Goal: Information Seeking & Learning: Learn about a topic

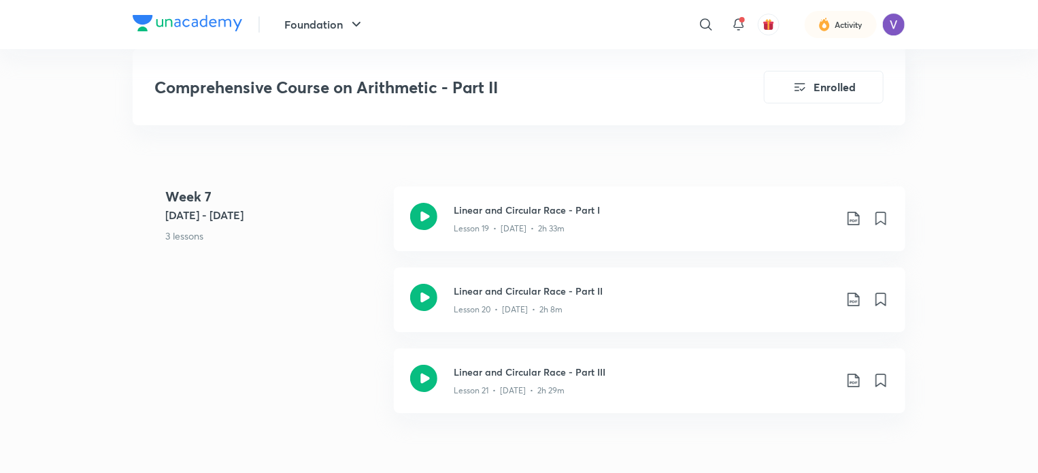
scroll to position [2405, 0]
click at [846, 223] on icon at bounding box center [854, 216] width 16 height 16
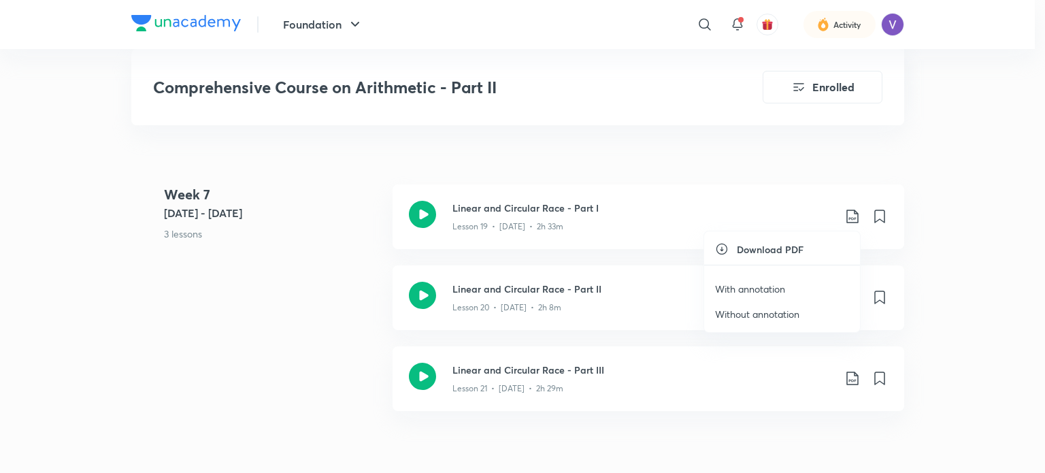
click at [770, 280] on li "With annotation" at bounding box center [782, 288] width 156 height 25
click at [770, 285] on p "With annotation" at bounding box center [750, 289] width 70 height 14
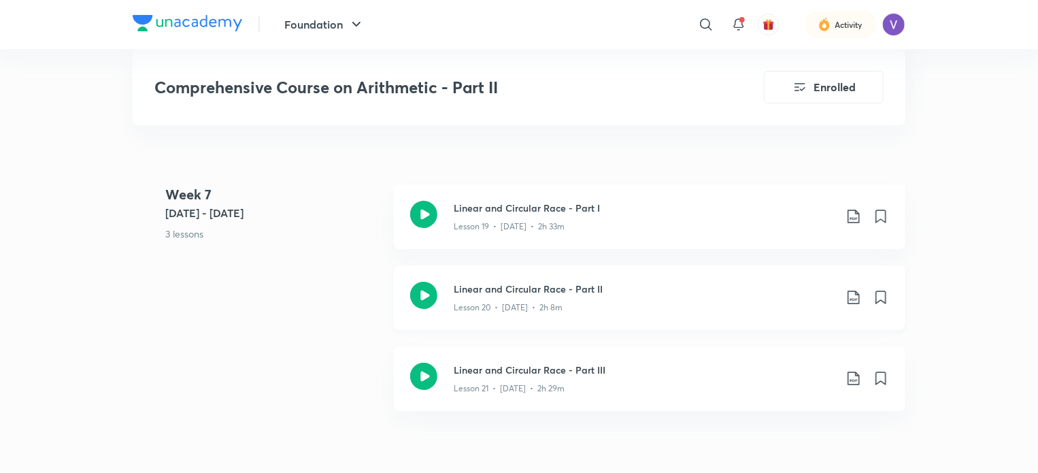
click at [844, 293] on div "Linear and Circular Race - Part II Lesson 20 • [DATE] • 2h 8m" at bounding box center [671, 298] width 435 height 32
click at [849, 293] on icon at bounding box center [854, 297] width 16 height 16
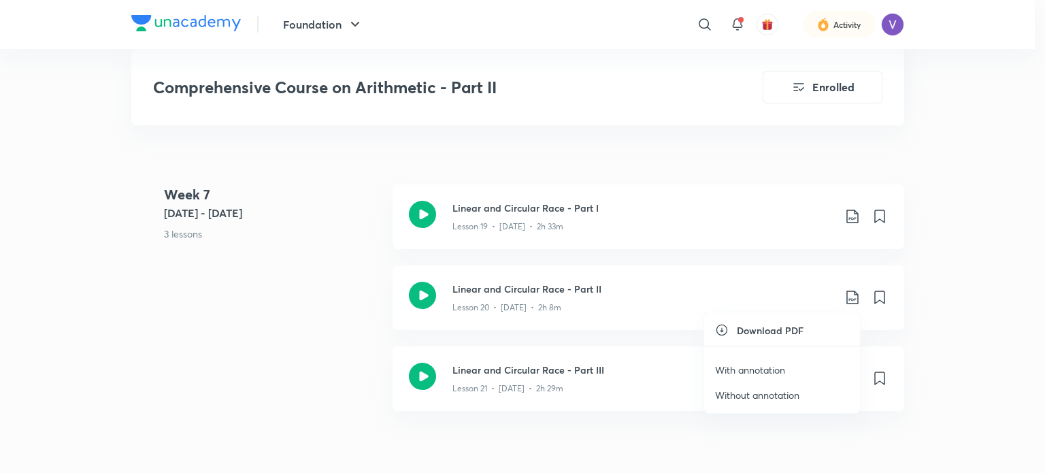
click at [768, 369] on p "With annotation" at bounding box center [750, 370] width 70 height 14
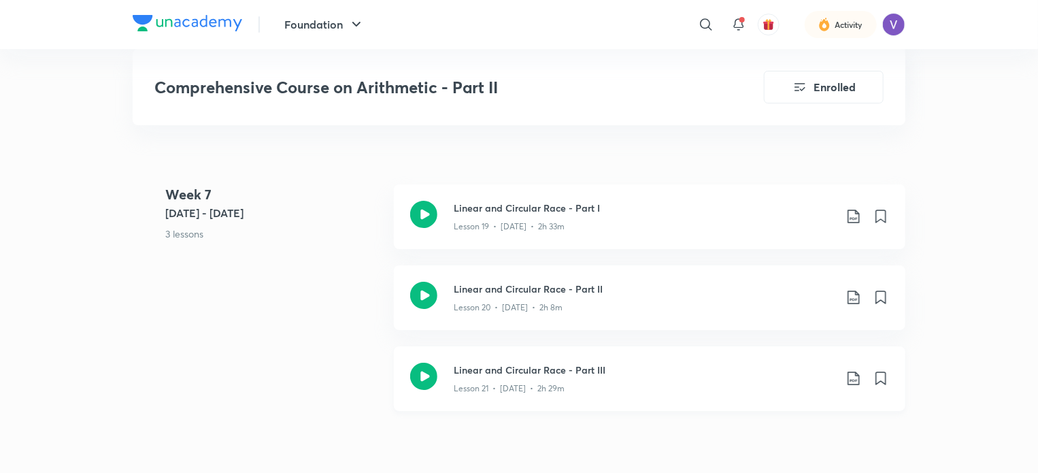
click at [853, 378] on icon at bounding box center [854, 379] width 12 height 14
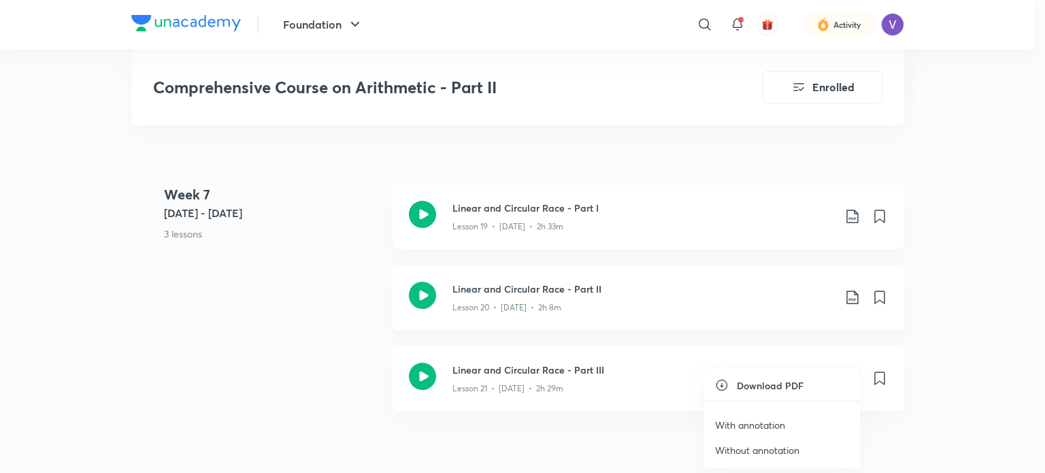
click at [769, 421] on p "With annotation" at bounding box center [750, 425] width 70 height 14
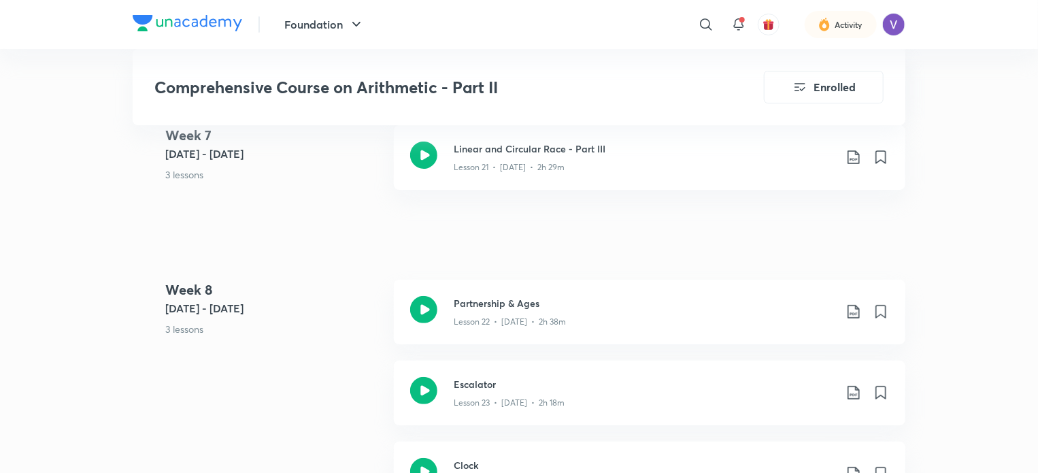
scroll to position [2628, 0]
click at [853, 308] on icon at bounding box center [854, 310] width 16 height 16
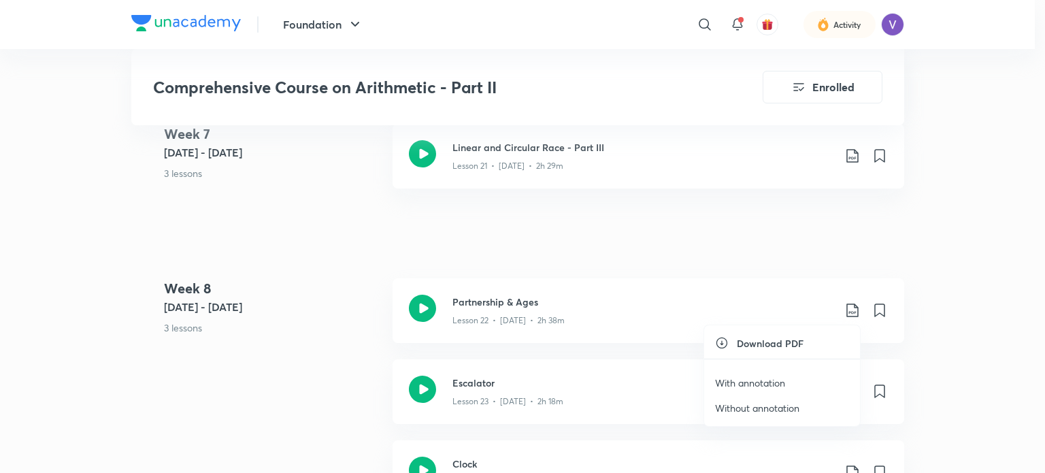
click at [768, 380] on p "With annotation" at bounding box center [750, 383] width 70 height 14
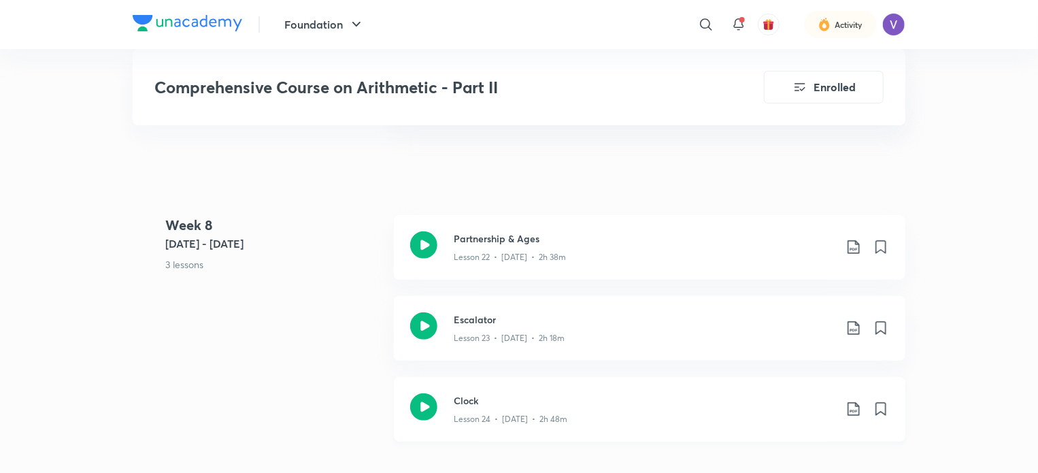
scroll to position [2694, 0]
click at [846, 323] on icon at bounding box center [854, 325] width 16 height 16
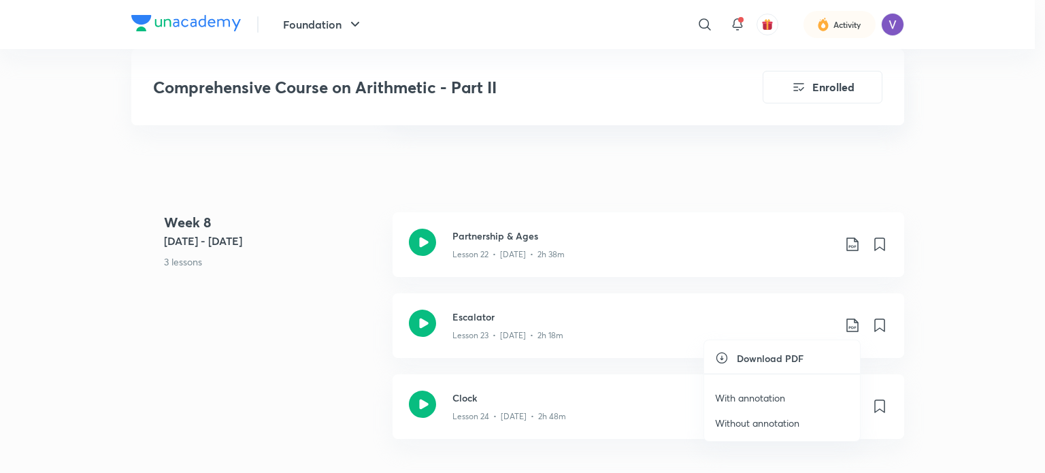
click at [744, 395] on p "With annotation" at bounding box center [750, 398] width 70 height 14
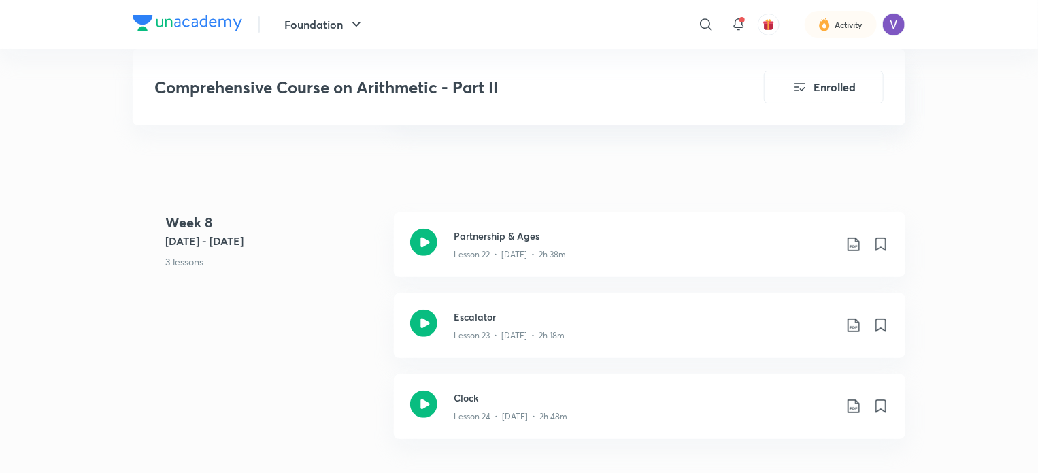
scroll to position [2773, 0]
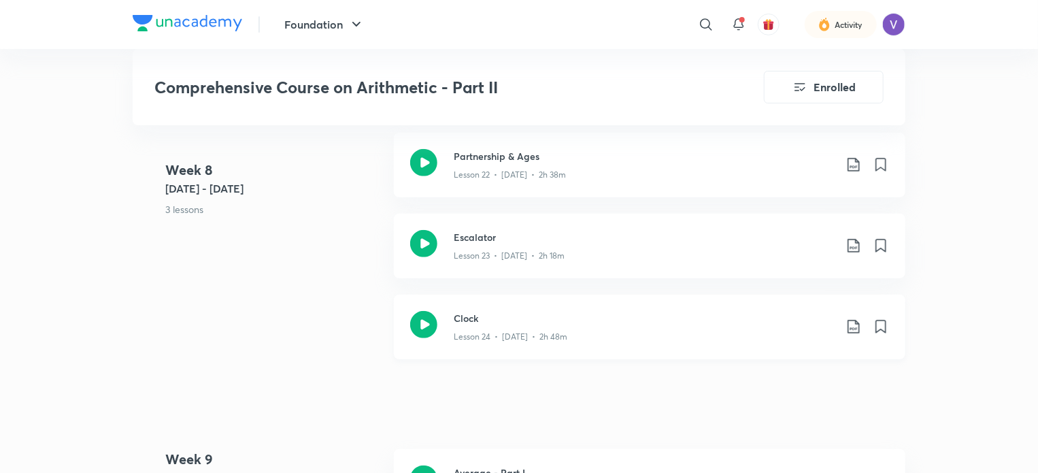
click at [855, 325] on icon at bounding box center [854, 326] width 16 height 16
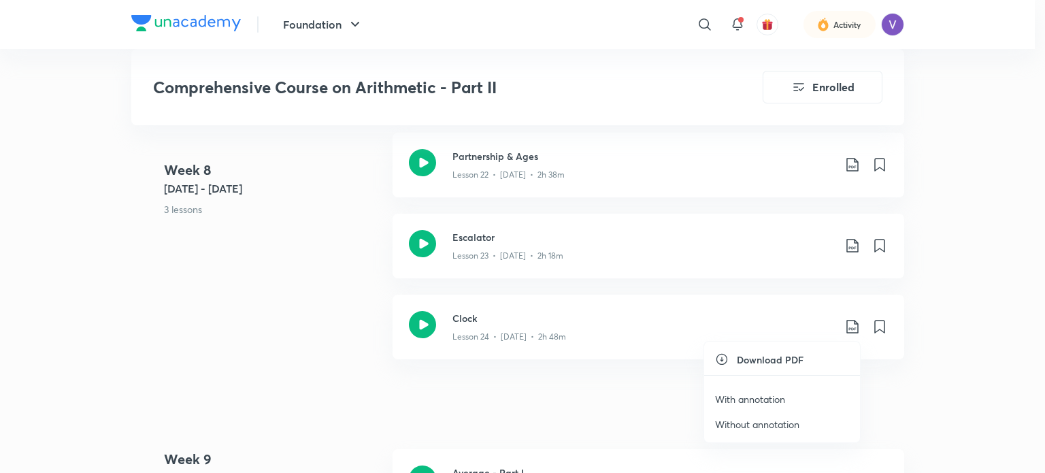
click at [777, 399] on p "With annotation" at bounding box center [750, 399] width 70 height 14
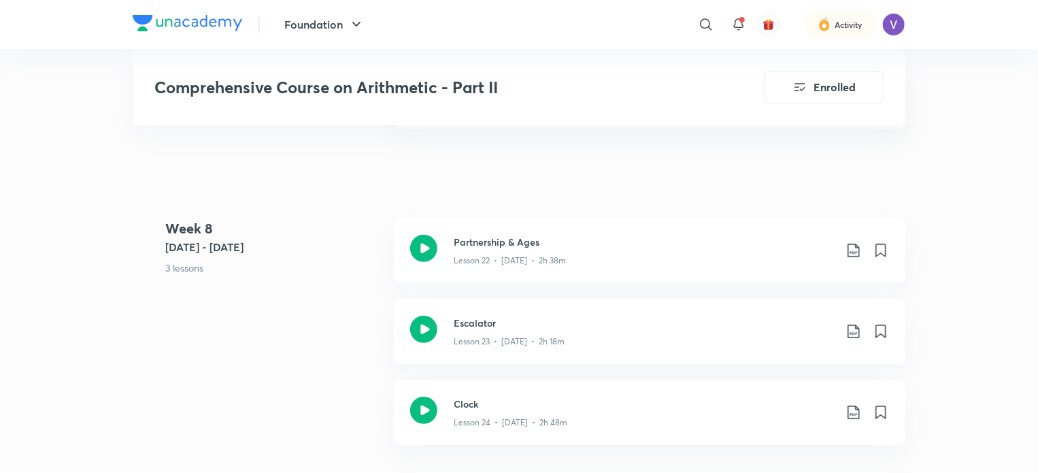
scroll to position [2678, 0]
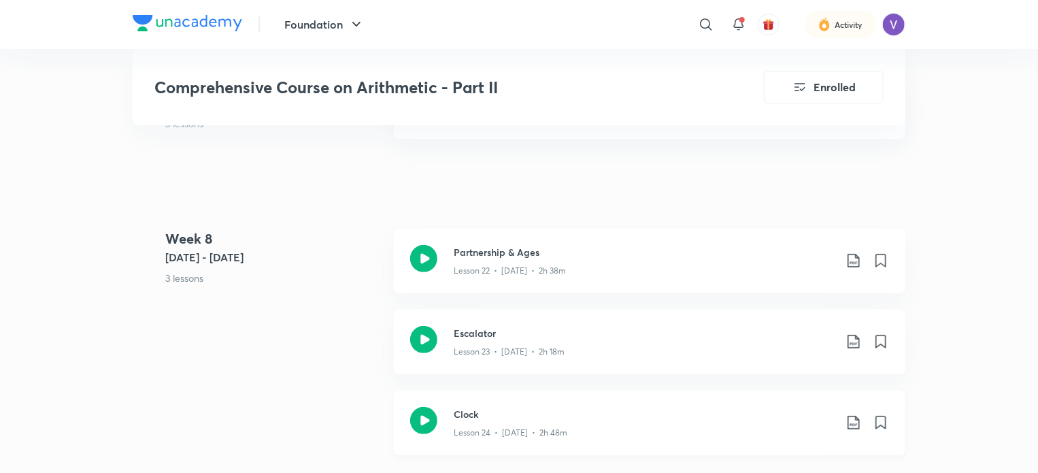
click at [516, 411] on h3 "Clock" at bounding box center [644, 414] width 381 height 14
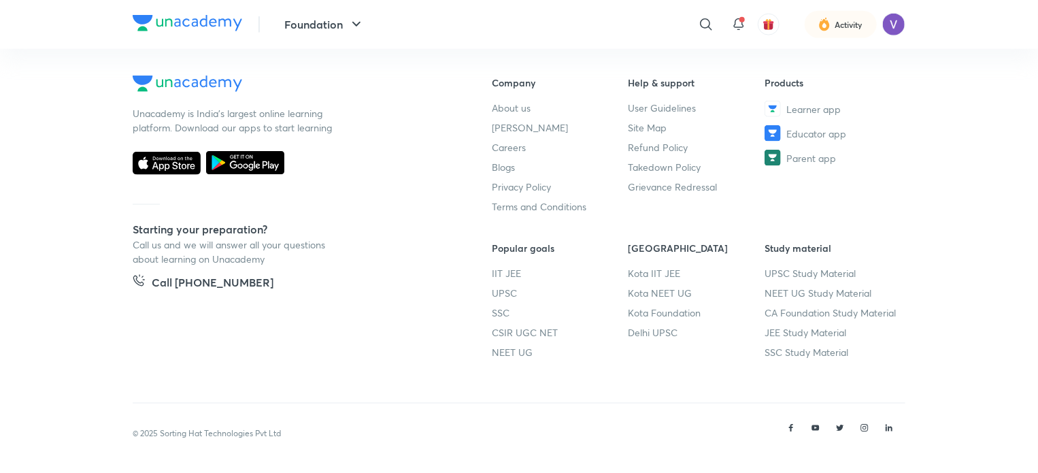
scroll to position [720, 0]
